Goal: Complete application form

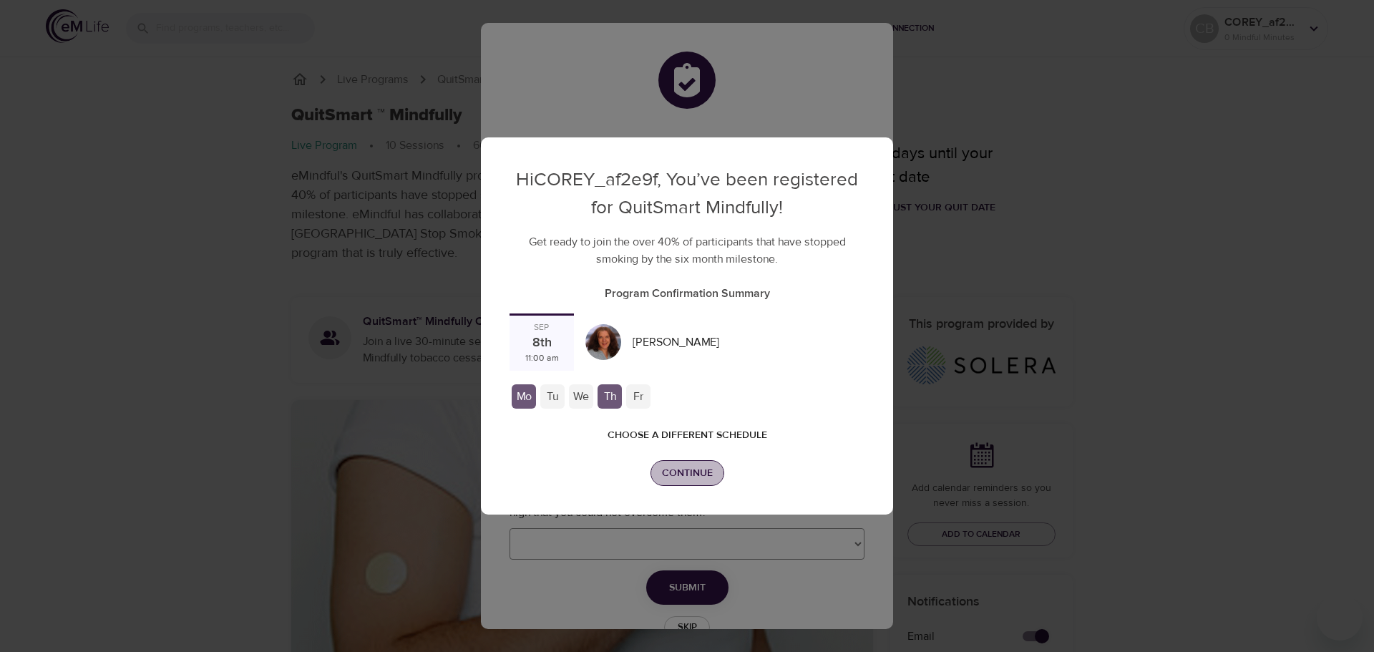
click at [679, 470] on span "Continue" at bounding box center [687, 474] width 51 height 18
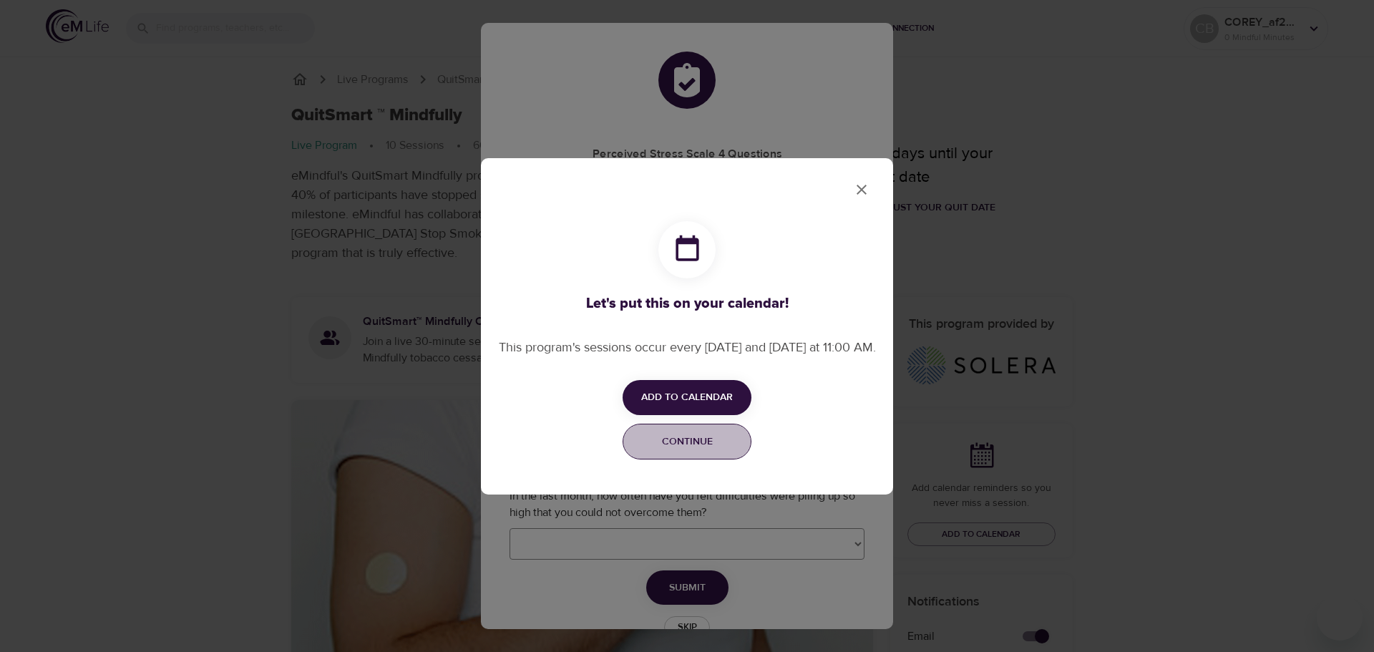
click at [714, 451] on span "Continue" at bounding box center [687, 442] width 110 height 18
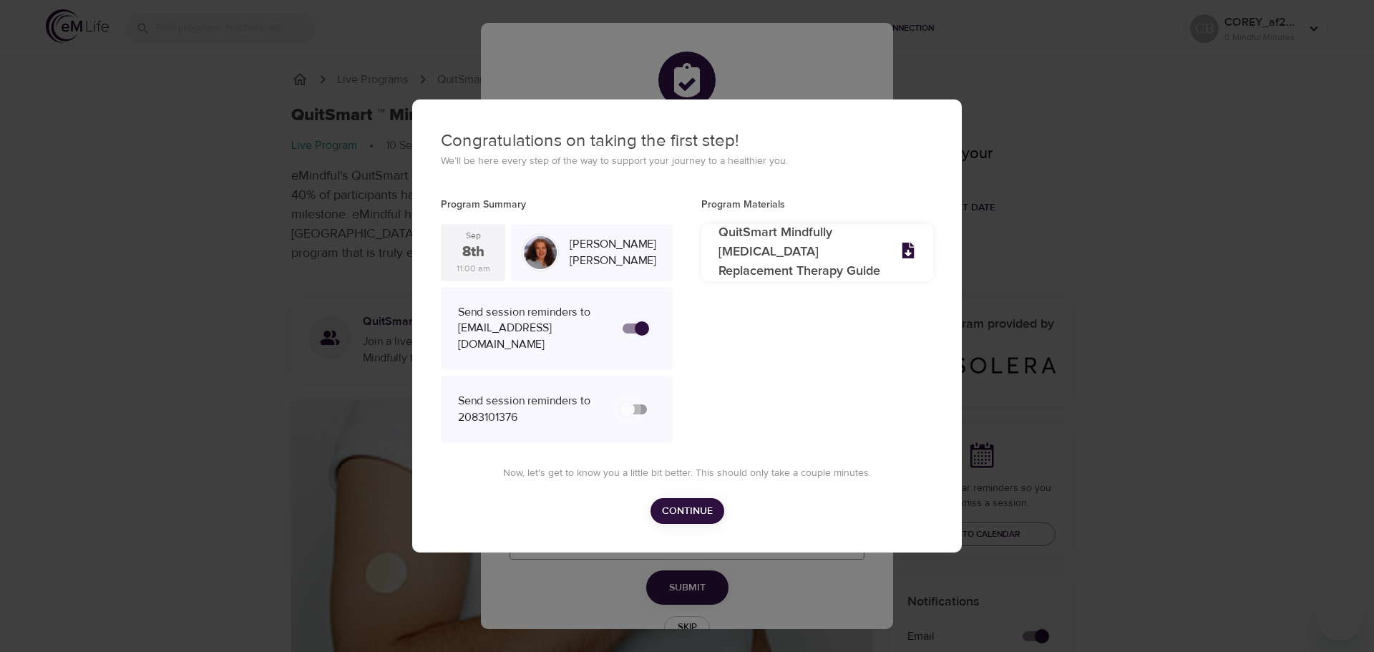
click at [634, 404] on input "secondary checkbox" at bounding box center [628, 409] width 82 height 27
checkbox input "false"
checkbox input "true"
click at [699, 503] on span "Continue" at bounding box center [687, 512] width 51 height 18
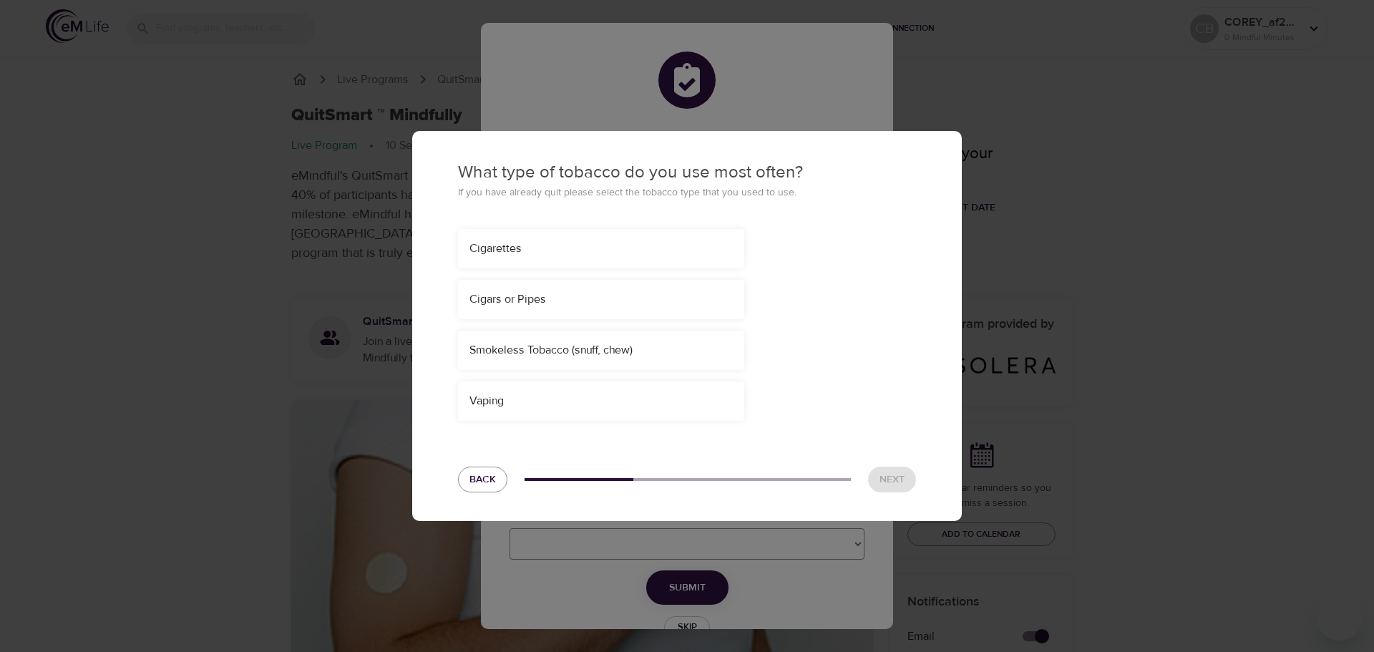
click at [565, 349] on div "Smokeless Tobacco (snuff, chew)" at bounding box center [601, 350] width 263 height 16
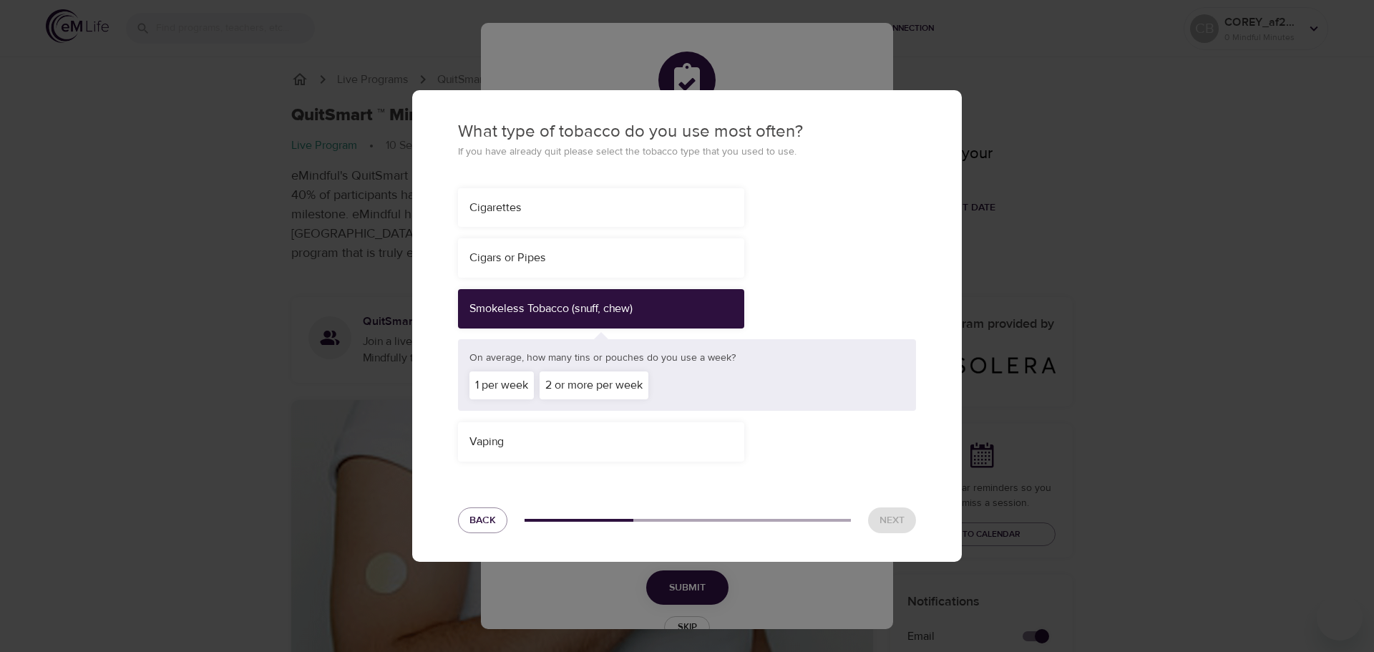
click at [568, 381] on div "2 or more per week" at bounding box center [594, 386] width 109 height 28
click at [882, 526] on span "Next" at bounding box center [892, 521] width 25 height 18
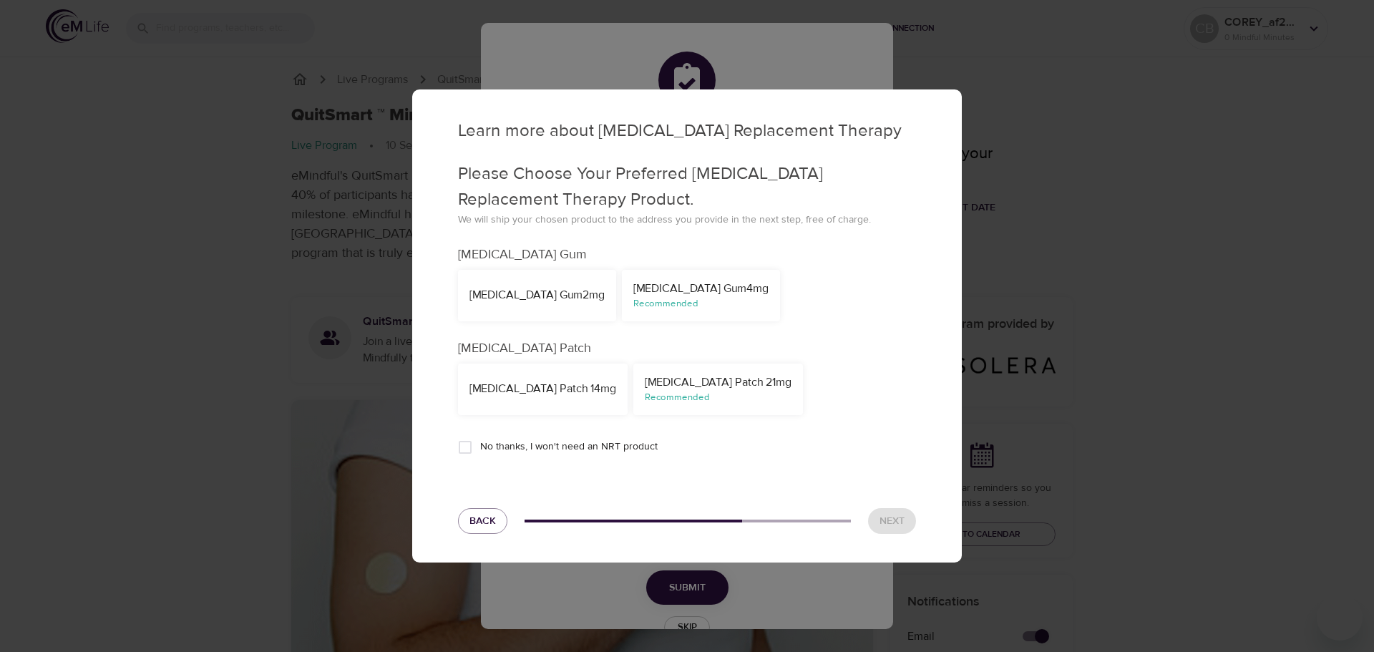
click at [634, 296] on div "[MEDICAL_DATA] Gum 4mg" at bounding box center [701, 289] width 135 height 16
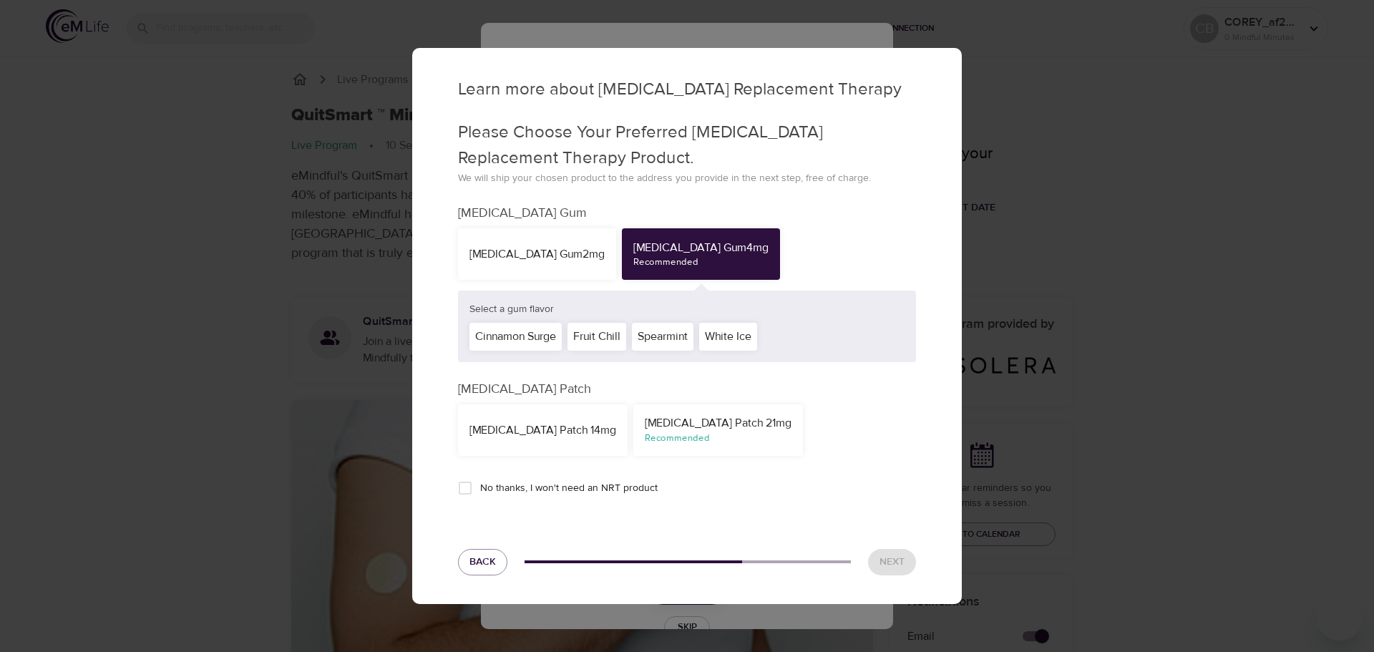
click at [535, 333] on div "Cinnamon Surge" at bounding box center [516, 337] width 92 height 28
click at [709, 421] on div "[MEDICAL_DATA] Patch 21mg" at bounding box center [718, 423] width 147 height 16
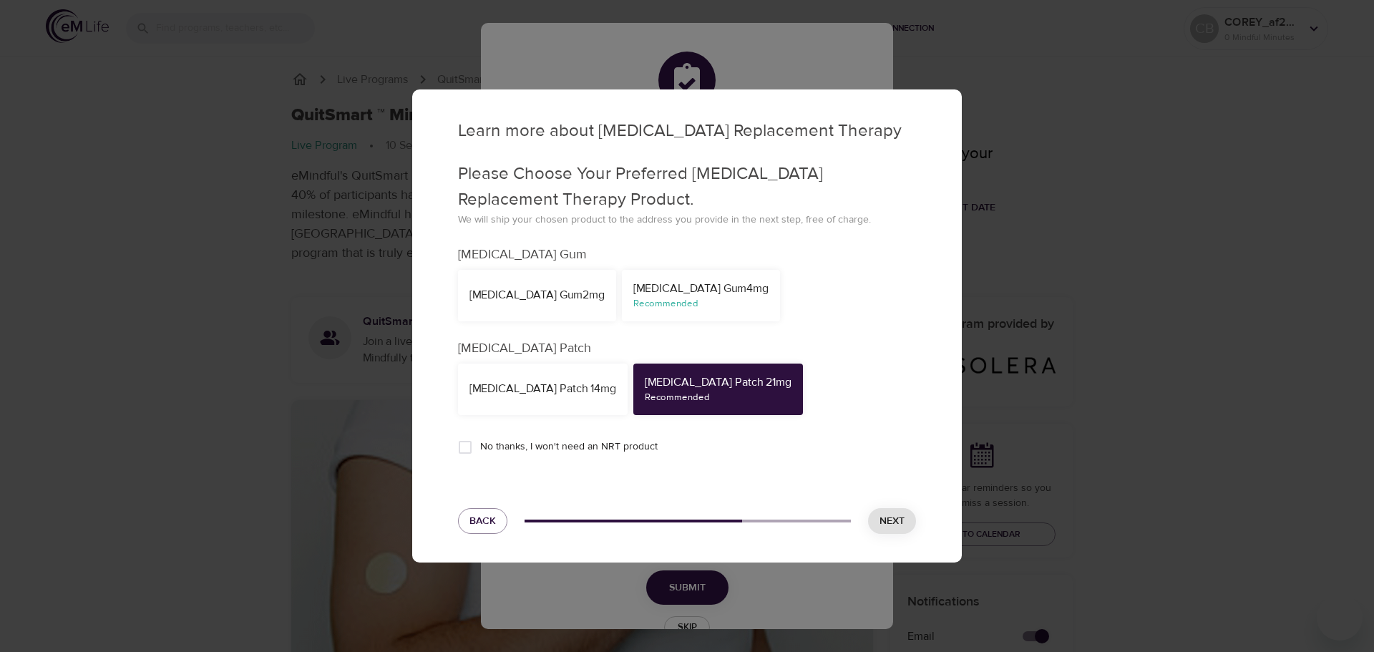
click at [634, 306] on div "Recommended" at bounding box center [701, 304] width 135 height 14
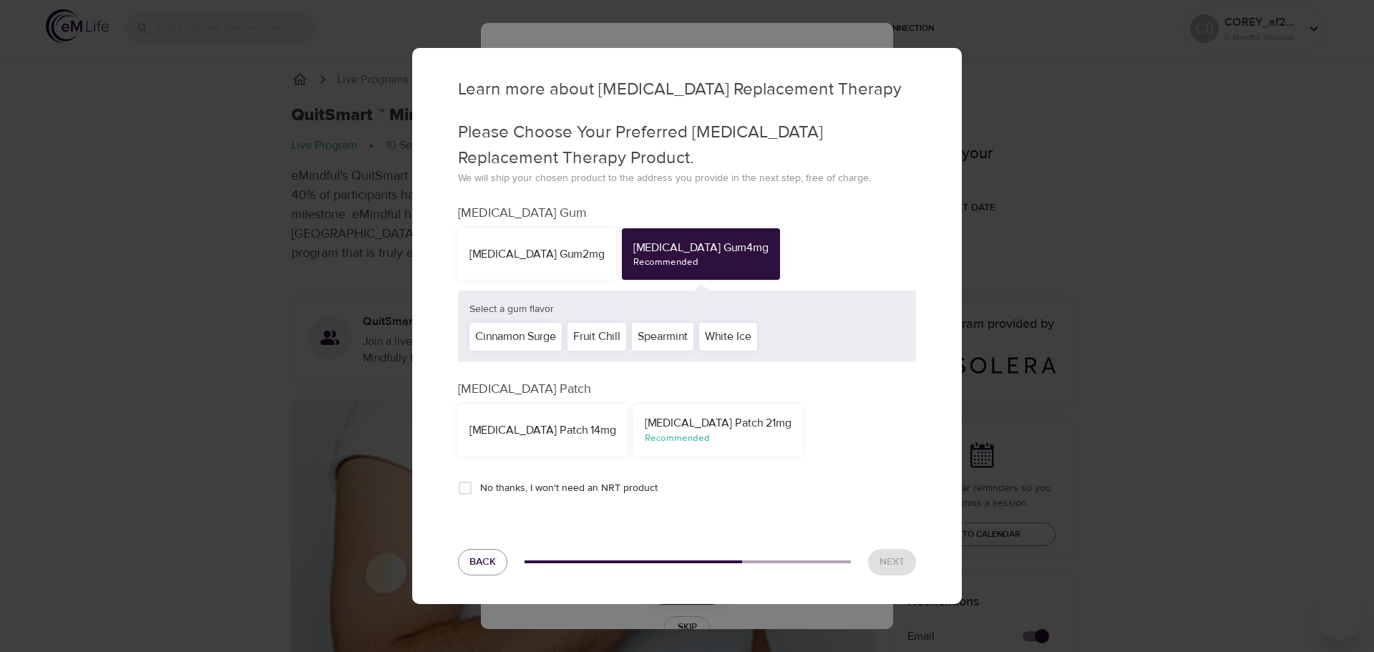
click at [548, 337] on div "Cinnamon Surge" at bounding box center [516, 337] width 92 height 28
click at [889, 559] on span "Next" at bounding box center [892, 562] width 25 height 18
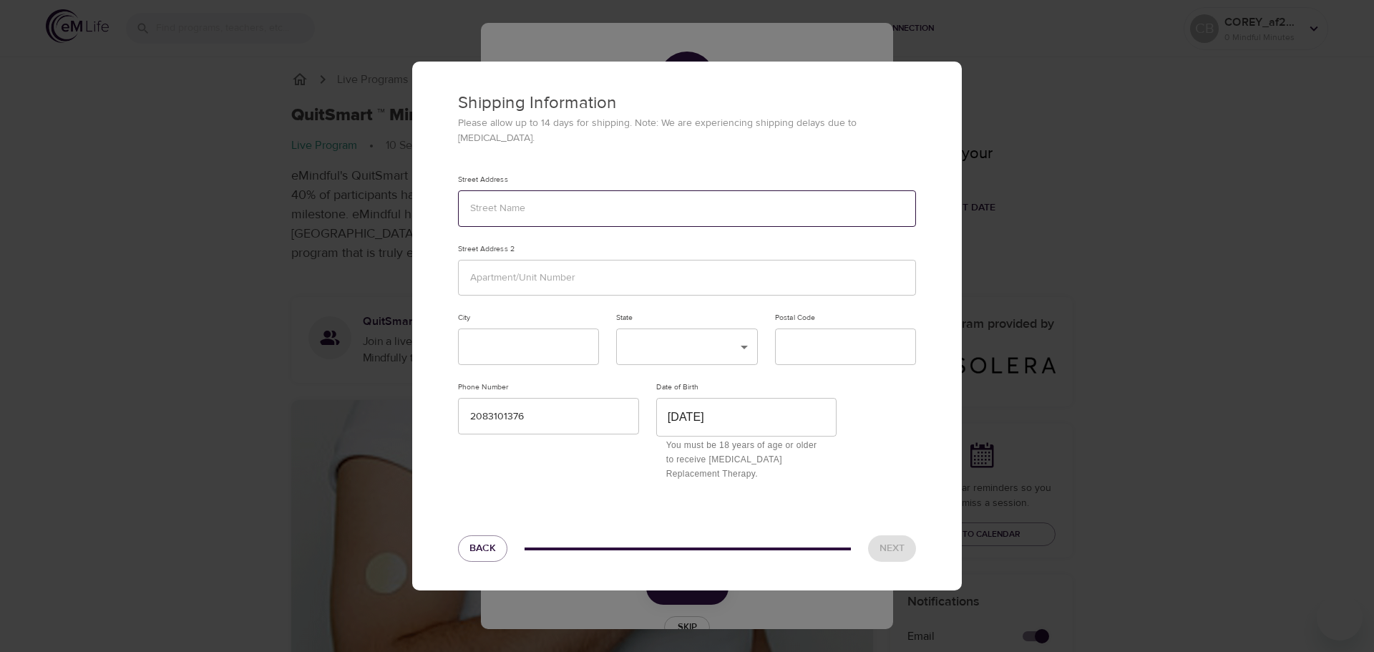
click at [674, 203] on input "text" at bounding box center [687, 208] width 458 height 37
type input "[STREET_ADDRESS][PERSON_NAME]"
type input "PO Box 85"
type input "Colton"
type input "99113"
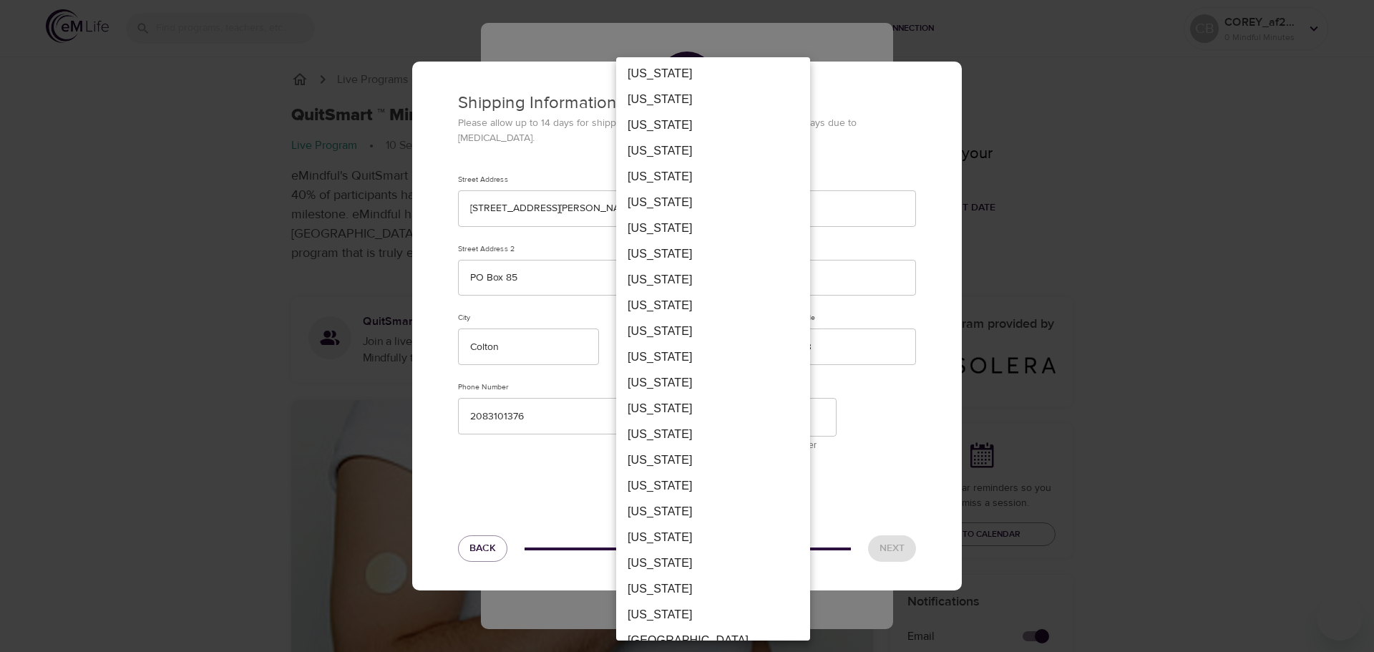
scroll to position [948, 0]
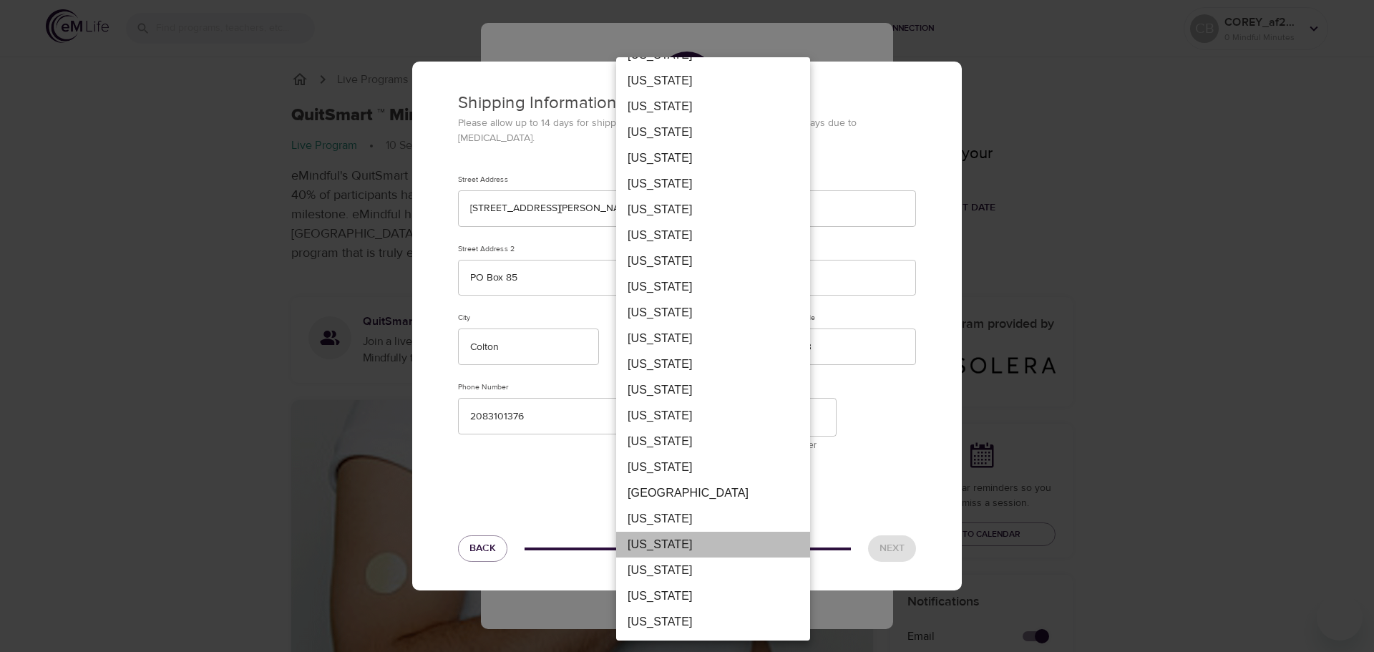
click at [657, 549] on li "[US_STATE]" at bounding box center [713, 545] width 194 height 26
type input "WA"
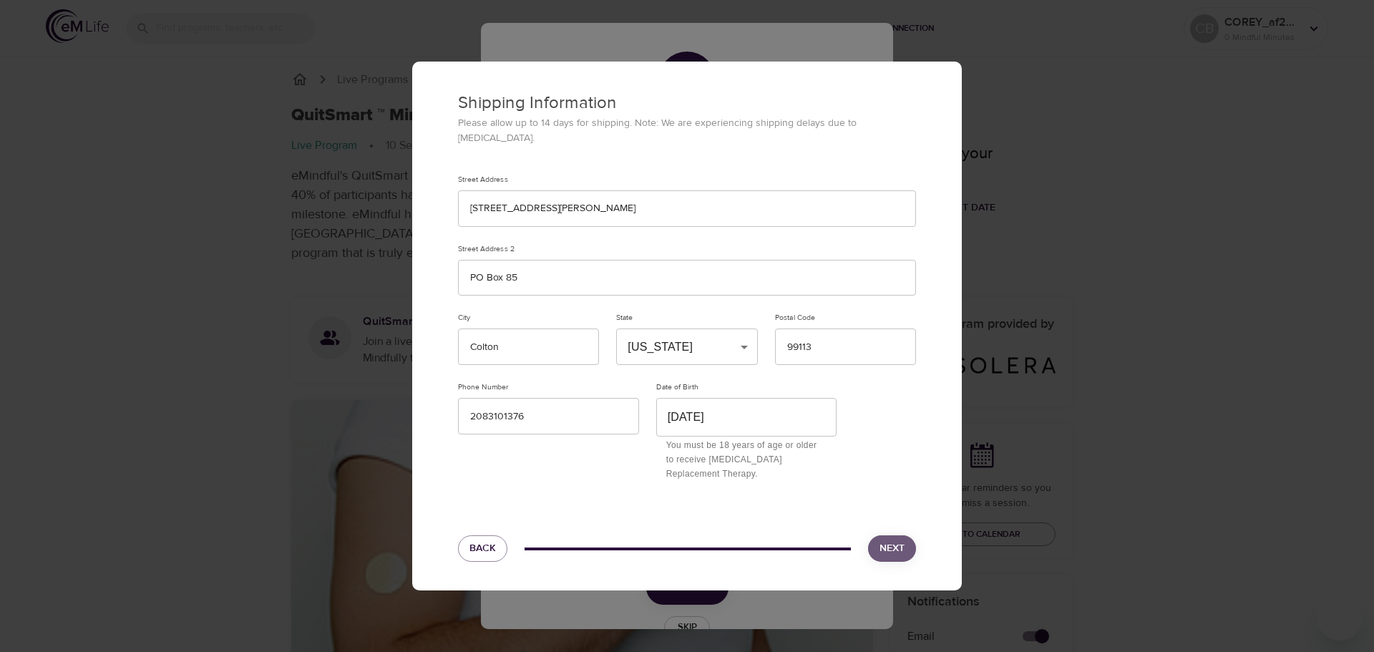
click at [908, 539] on button "Next" at bounding box center [892, 548] width 48 height 26
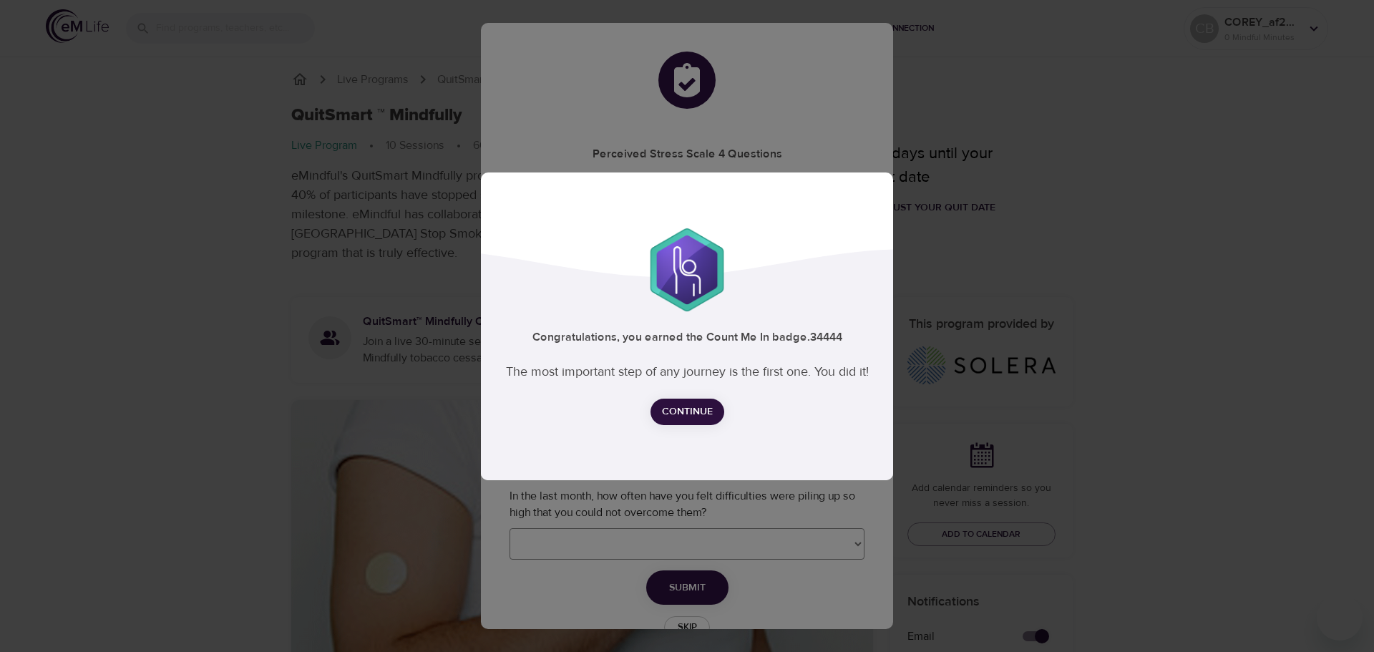
click at [693, 412] on span "Continue" at bounding box center [687, 412] width 51 height 18
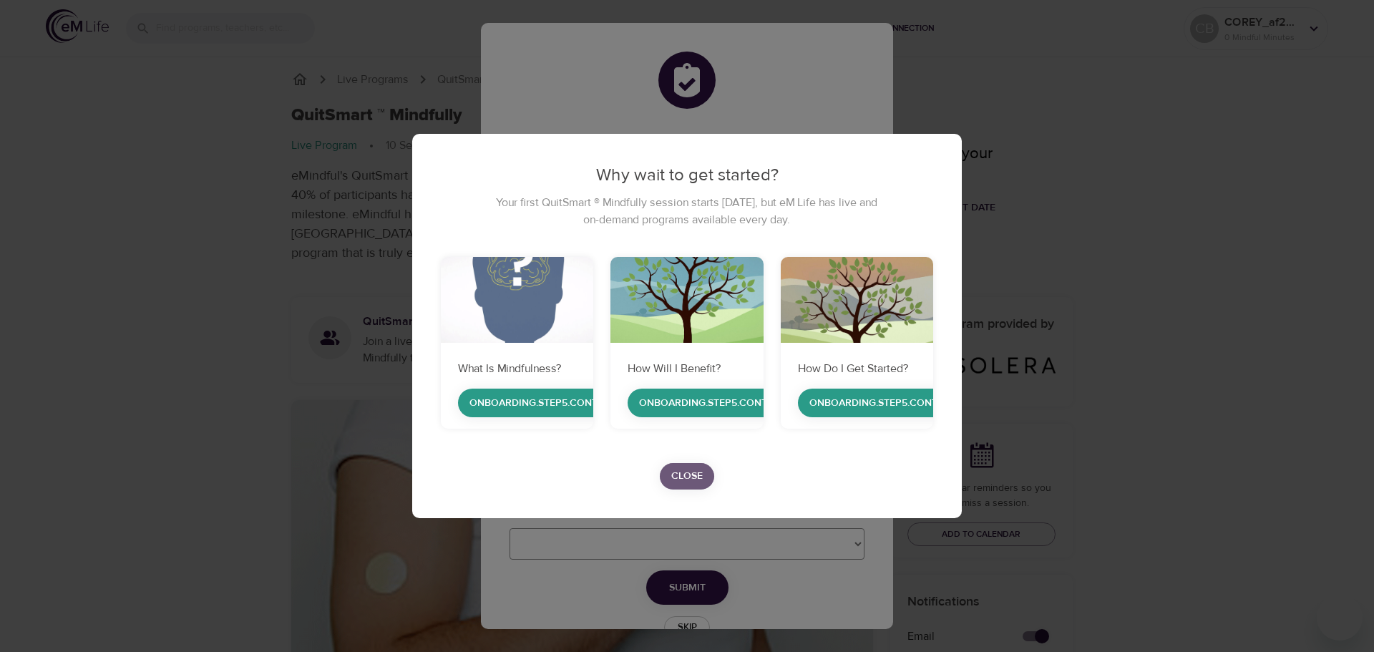
click at [684, 470] on span "Close" at bounding box center [686, 476] width 31 height 18
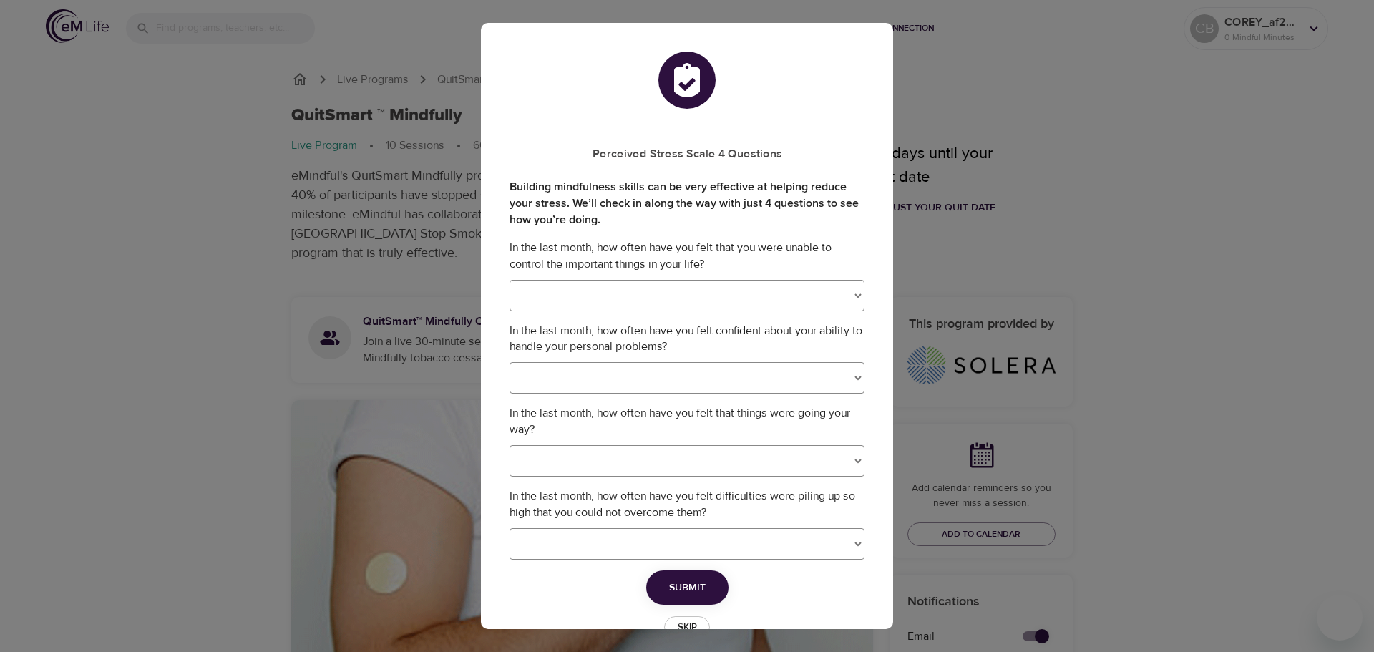
click at [689, 285] on select "Never Almost Never Sometimes Fairly Often Very Often" at bounding box center [687, 295] width 355 height 31
select select "3"
click at [510, 280] on select "Never Almost Never Sometimes Fairly Often Very Often" at bounding box center [687, 295] width 355 height 31
click at [697, 375] on select "Never Almost Never Sometimes Fairly Often Very Often" at bounding box center [687, 377] width 355 height 31
select select "1"
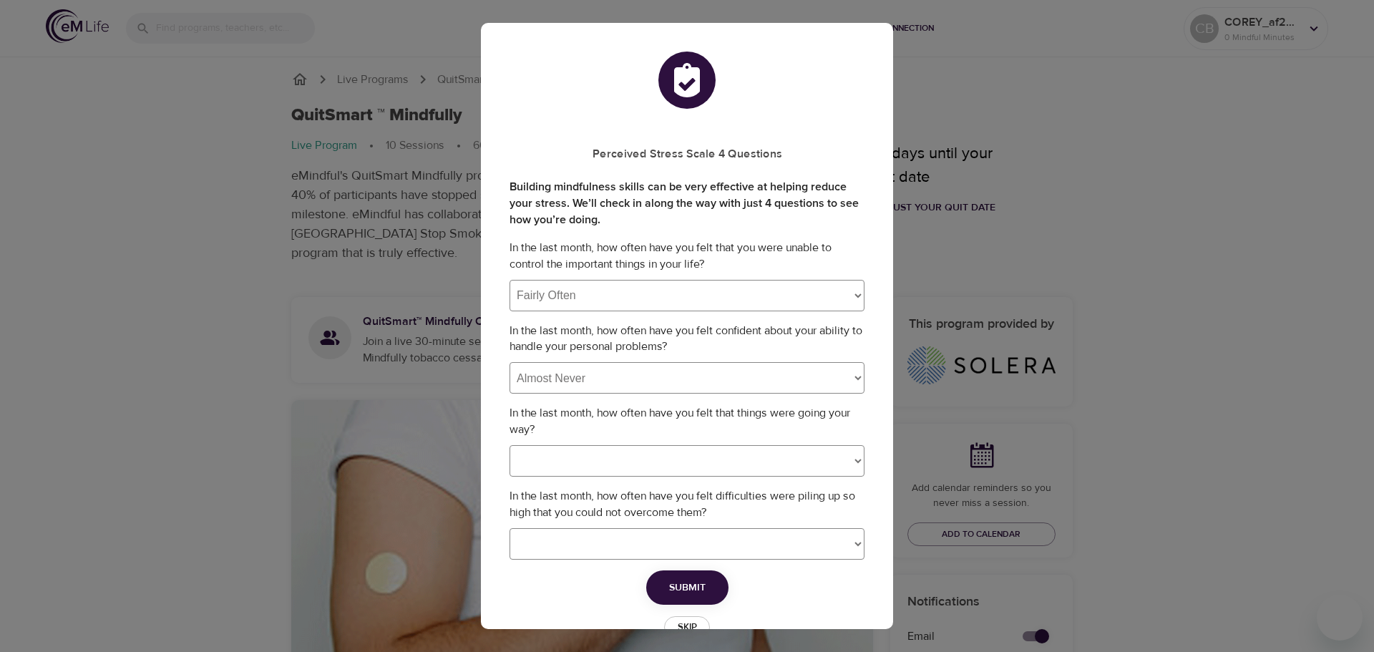
click at [510, 362] on select "Never Almost Never Sometimes Fairly Often Very Often" at bounding box center [687, 377] width 355 height 31
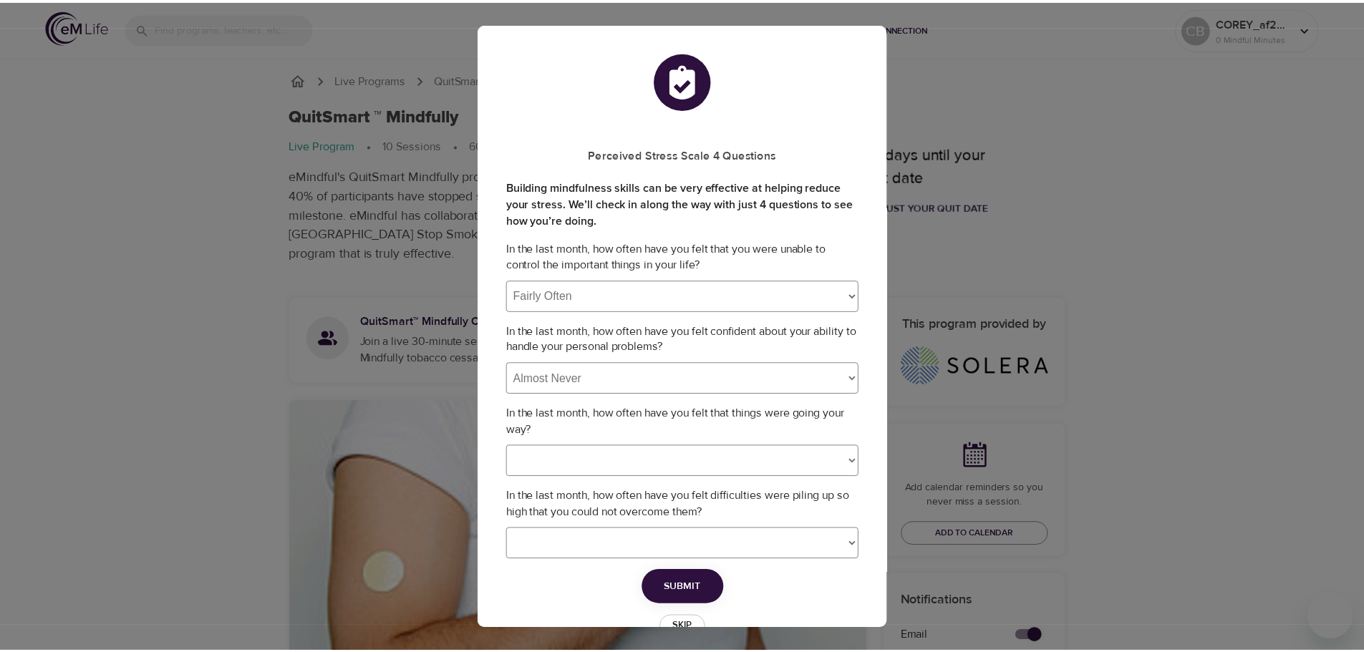
scroll to position [38, 0]
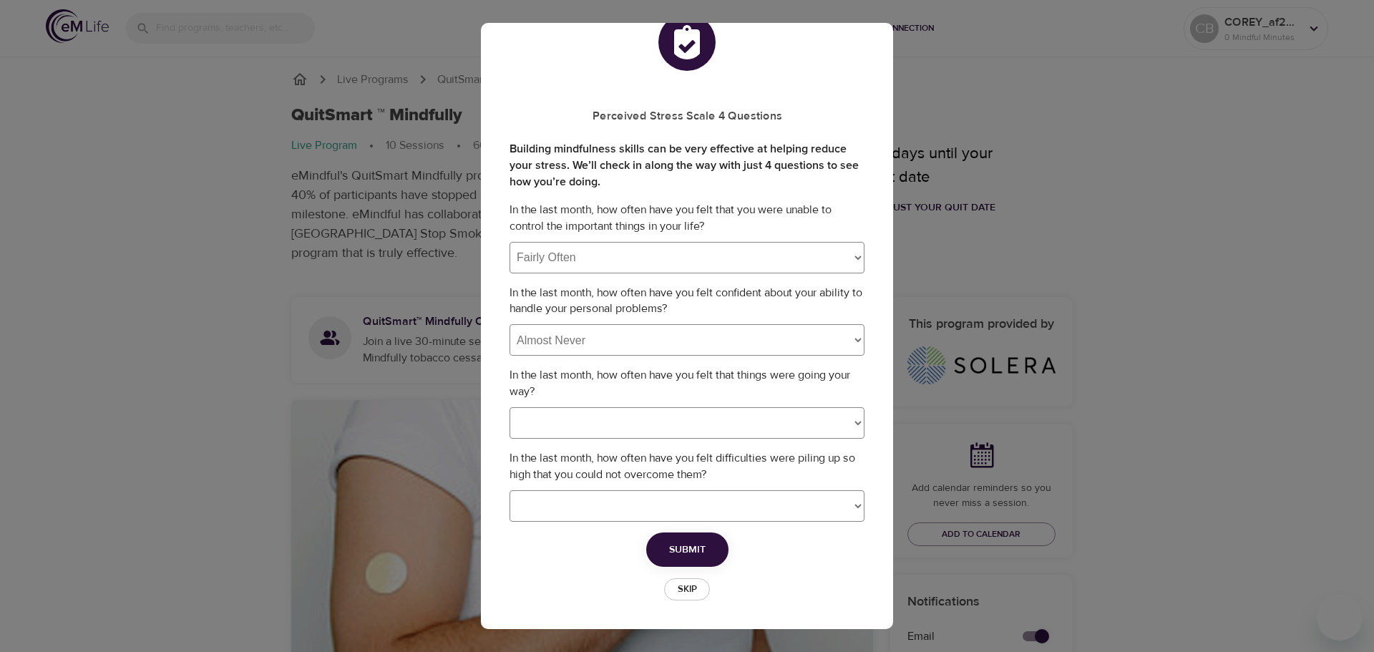
click at [679, 433] on select "Never Almost Never Sometimes Fairly Often Very Often" at bounding box center [687, 422] width 355 height 31
select select "2"
click at [510, 407] on select "Never Almost Never Sometimes Fairly Often Very Often" at bounding box center [687, 422] width 355 height 31
click at [721, 498] on select "Never Almost Never Sometimes Fairly Often Very Often" at bounding box center [687, 505] width 355 height 31
select select "2"
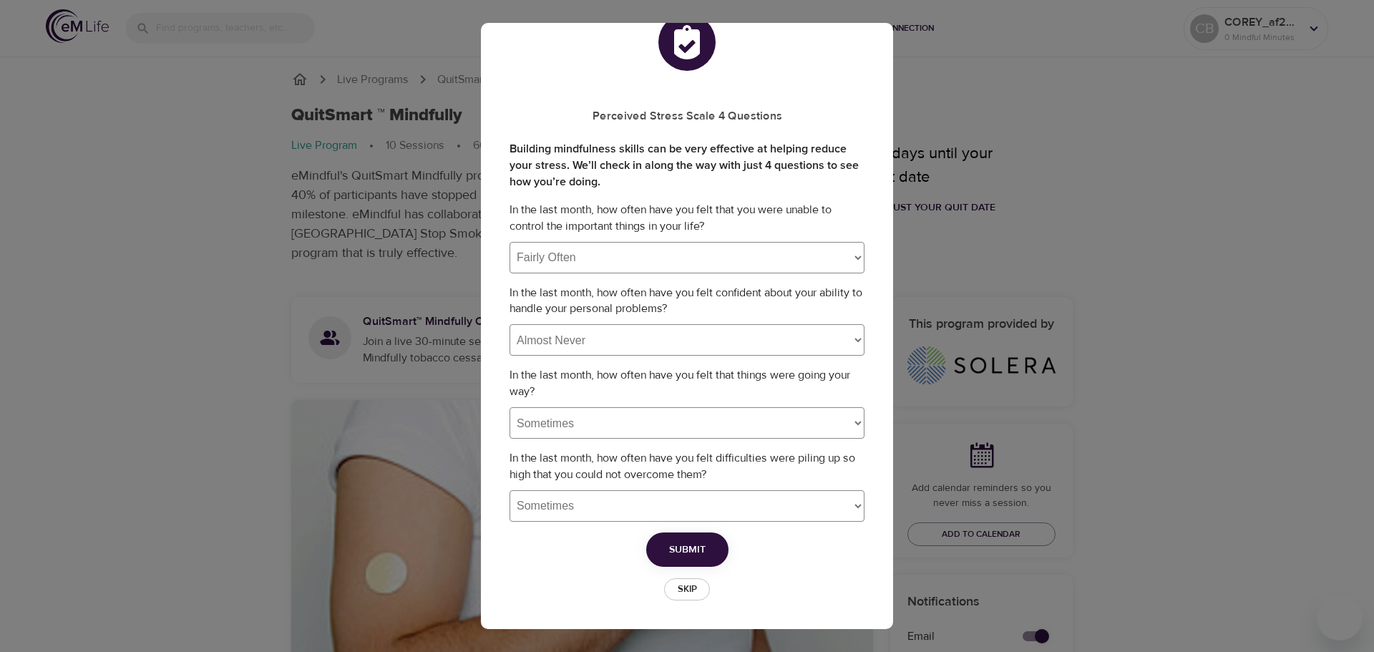
click at [510, 490] on select "Never Almost Never Sometimes Fairly Often Very Often" at bounding box center [687, 505] width 355 height 31
click at [677, 548] on span "Submit" at bounding box center [687, 550] width 37 height 18
select select
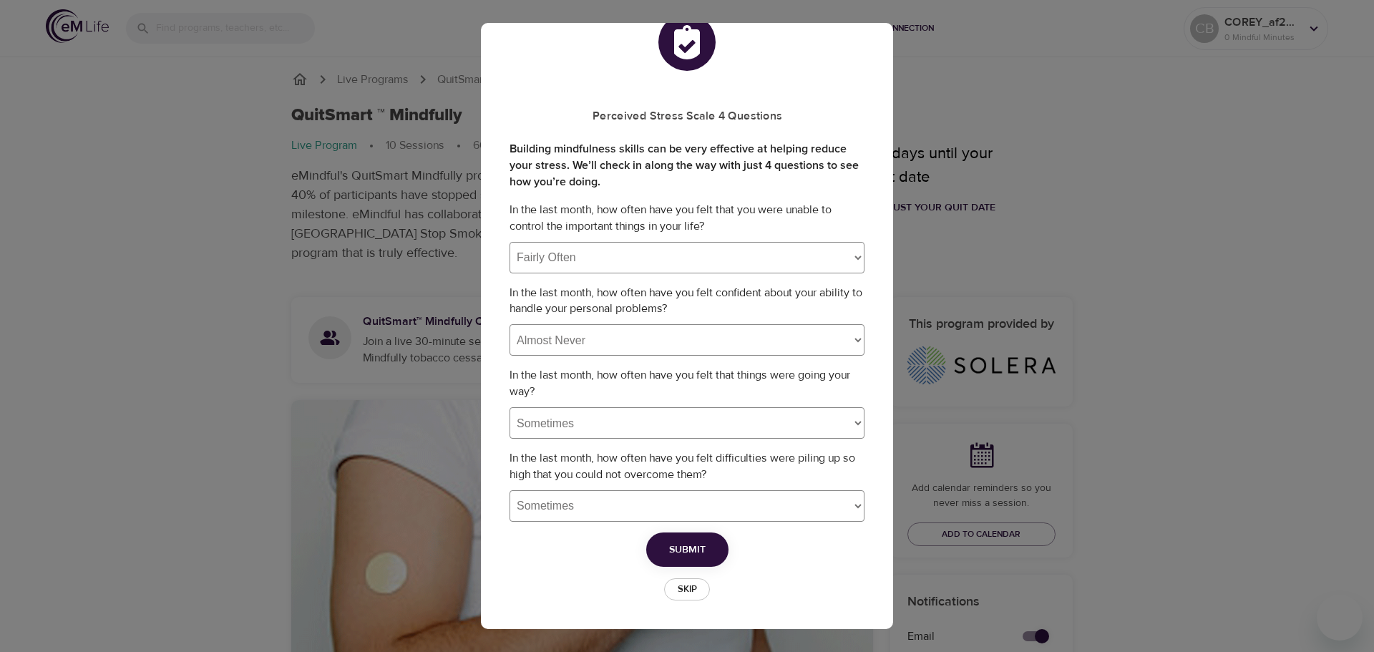
select select
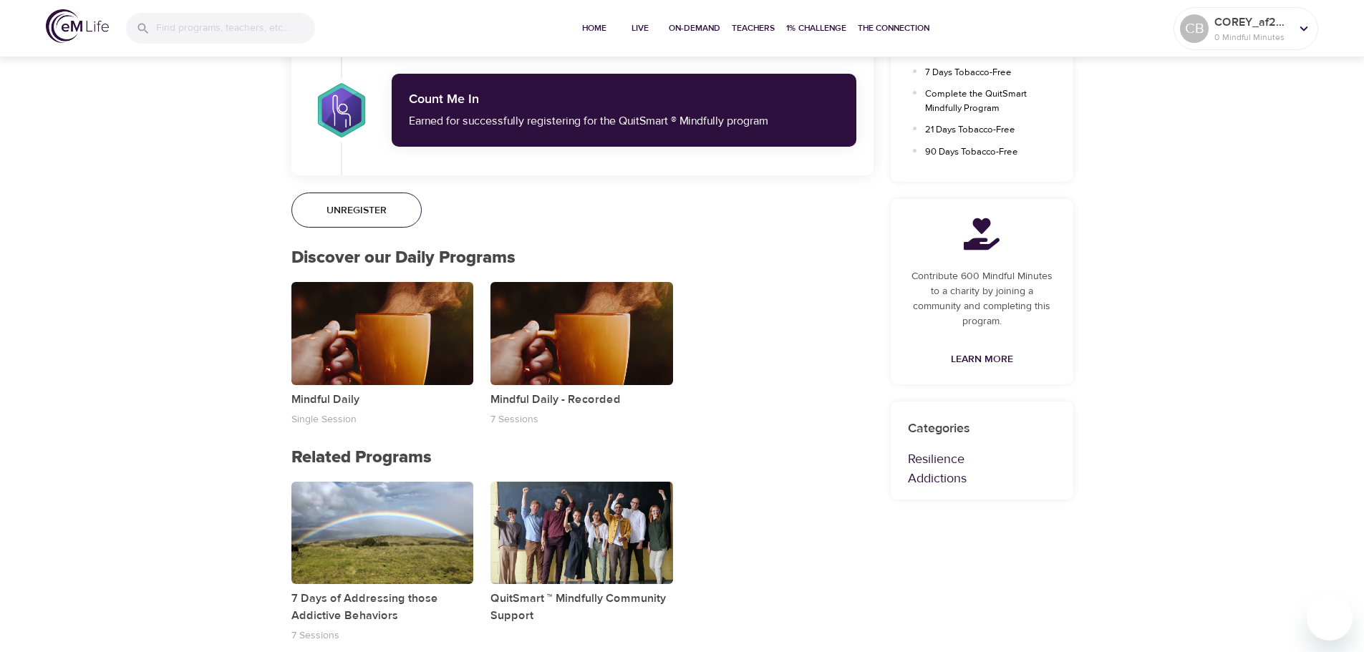
scroll to position [801, 0]
